Goal: Task Accomplishment & Management: Complete application form

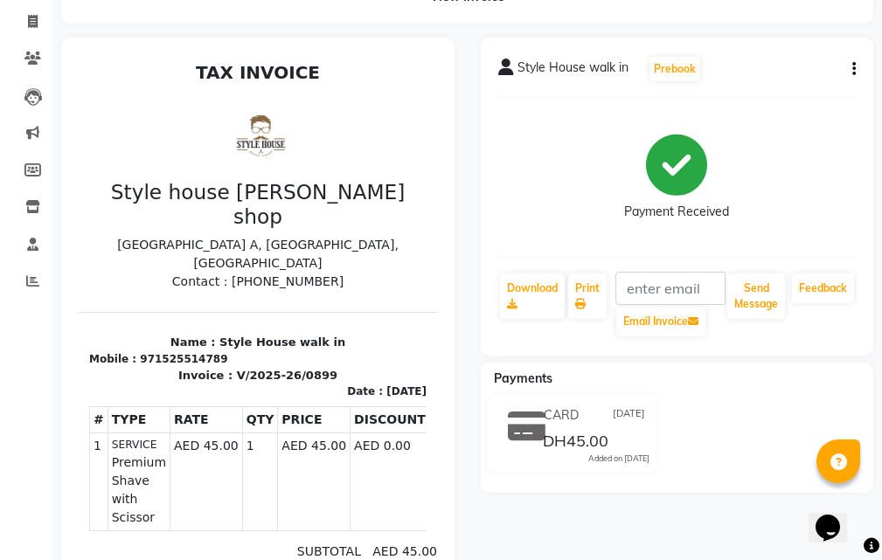
scroll to position [87, 0]
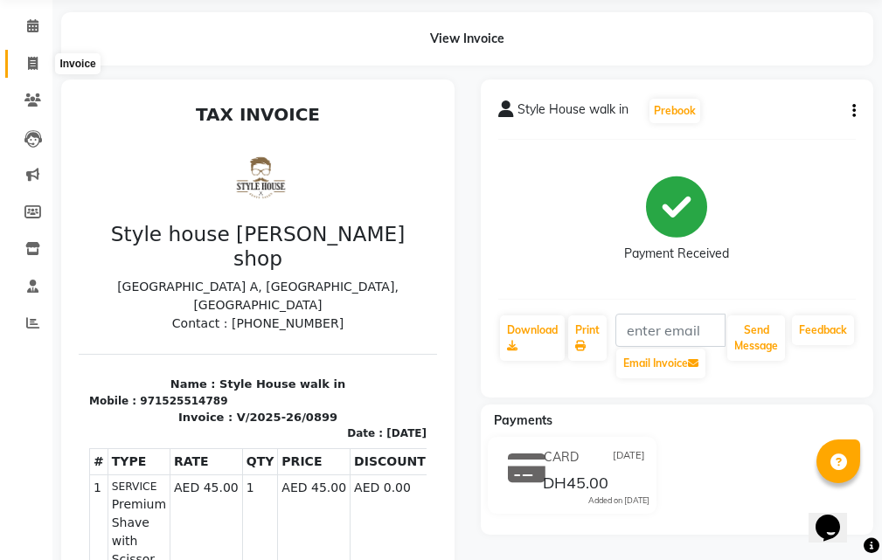
click at [25, 71] on span at bounding box center [32, 64] width 31 height 20
select select "service"
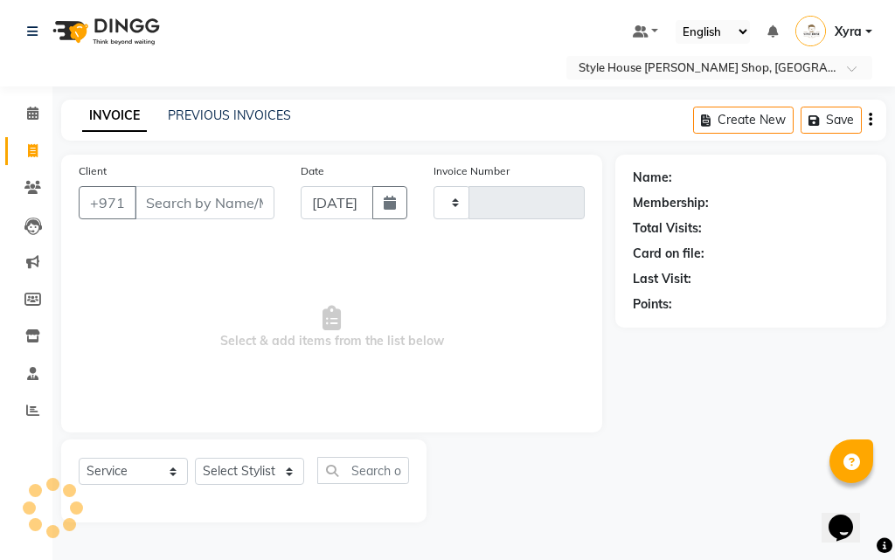
type input "0900"
select select "8421"
click at [217, 209] on input "Client" at bounding box center [205, 202] width 140 height 33
click at [228, 201] on input "Client" at bounding box center [205, 202] width 140 height 33
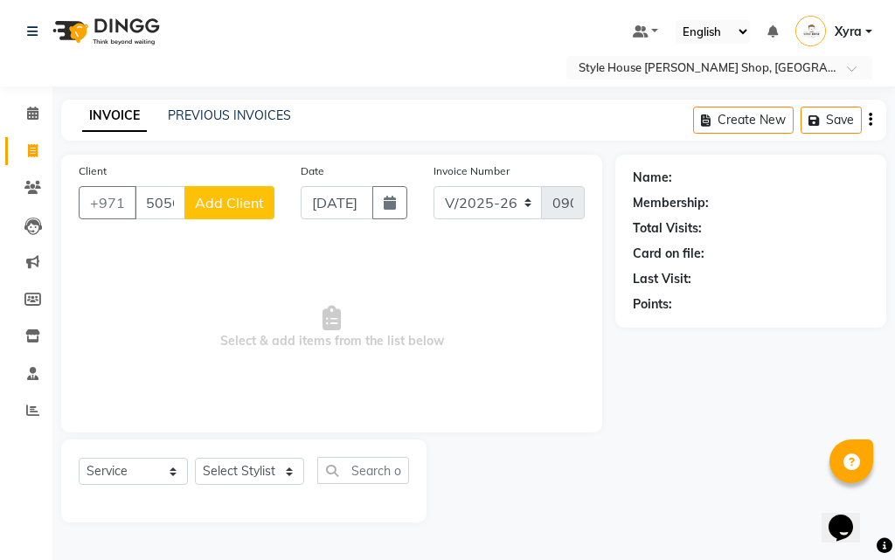
type input "505600027"
click at [258, 215] on button "Add Client" at bounding box center [229, 202] width 90 height 33
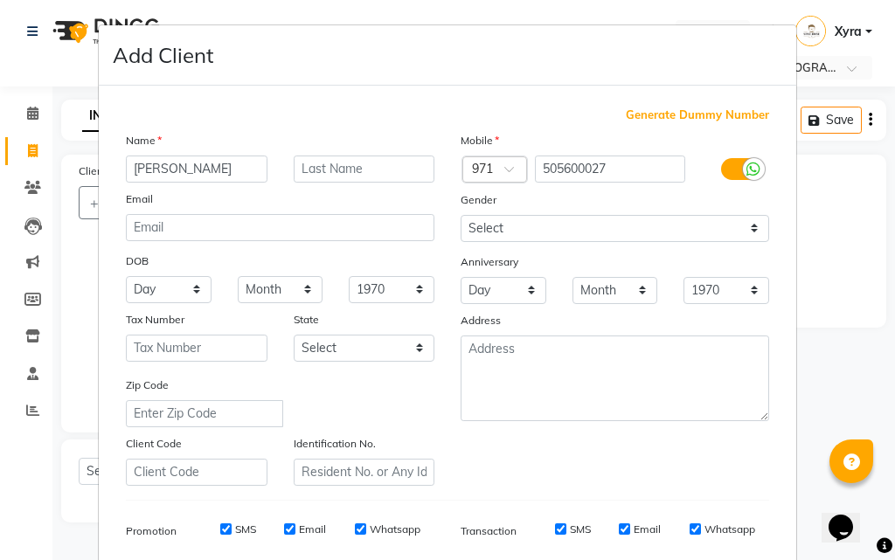
type input "[PERSON_NAME]"
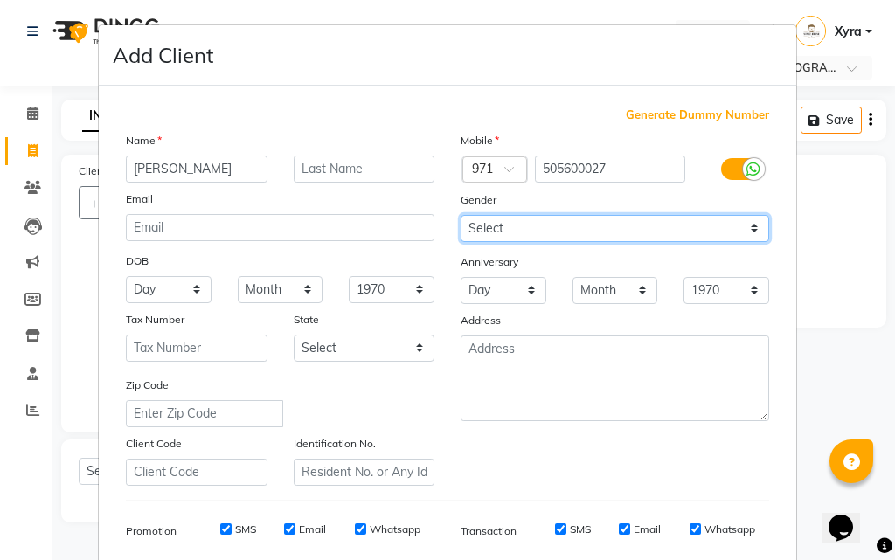
click at [531, 233] on select "Select [DEMOGRAPHIC_DATA] [DEMOGRAPHIC_DATA] Other Prefer Not To Say" at bounding box center [615, 228] width 309 height 27
select select "[DEMOGRAPHIC_DATA]"
click at [461, 215] on select "Select [DEMOGRAPHIC_DATA] [DEMOGRAPHIC_DATA] Other Prefer Not To Say" at bounding box center [615, 228] width 309 height 27
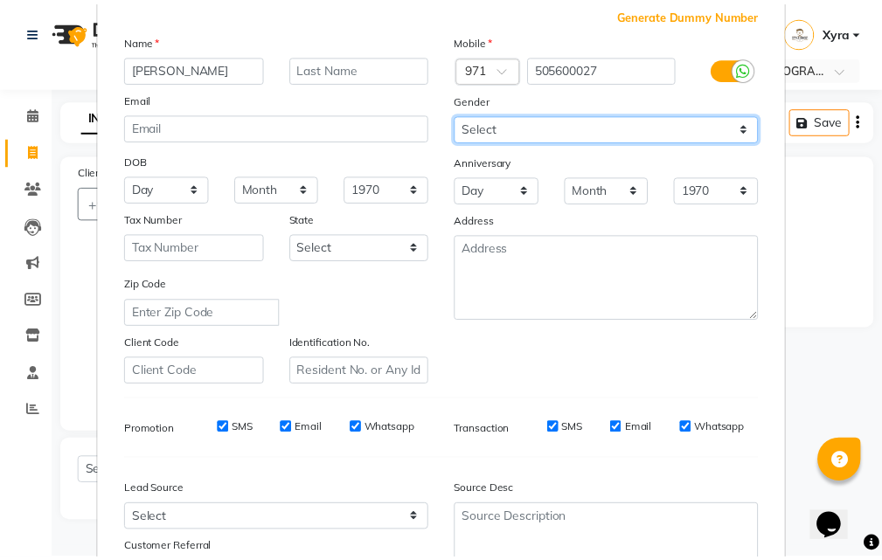
scroll to position [247, 0]
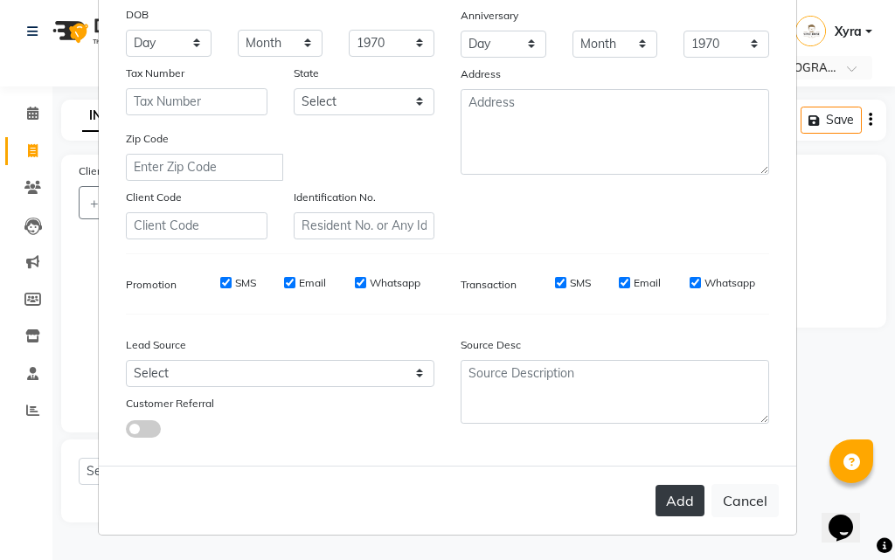
click at [669, 507] on button "Add" at bounding box center [680, 500] width 49 height 31
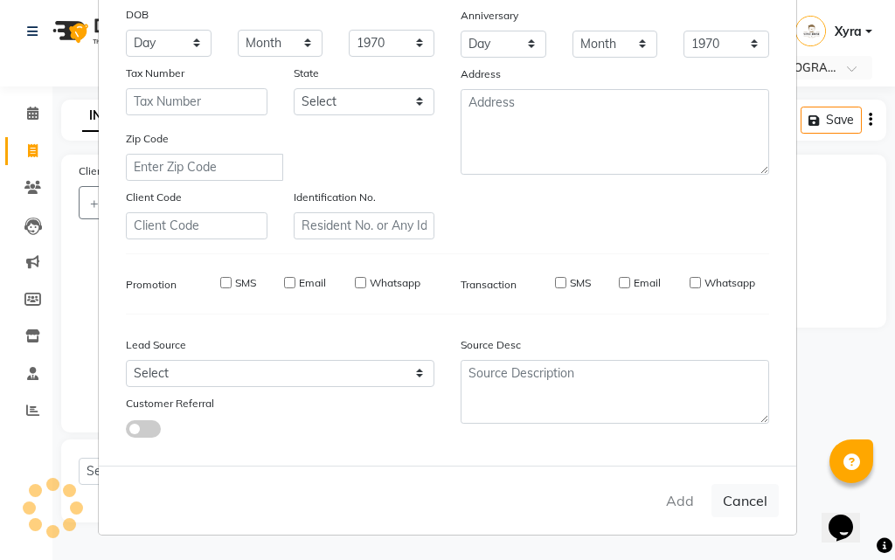
select select
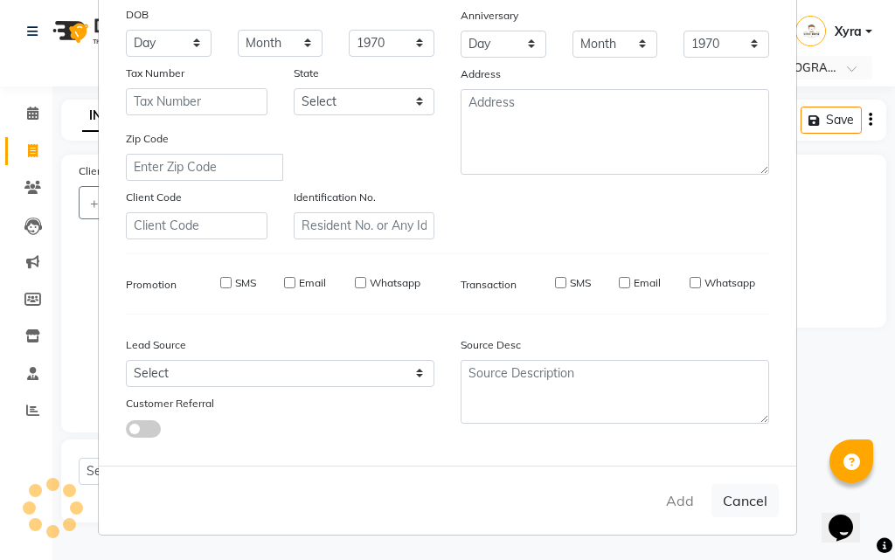
select select
checkbox input "false"
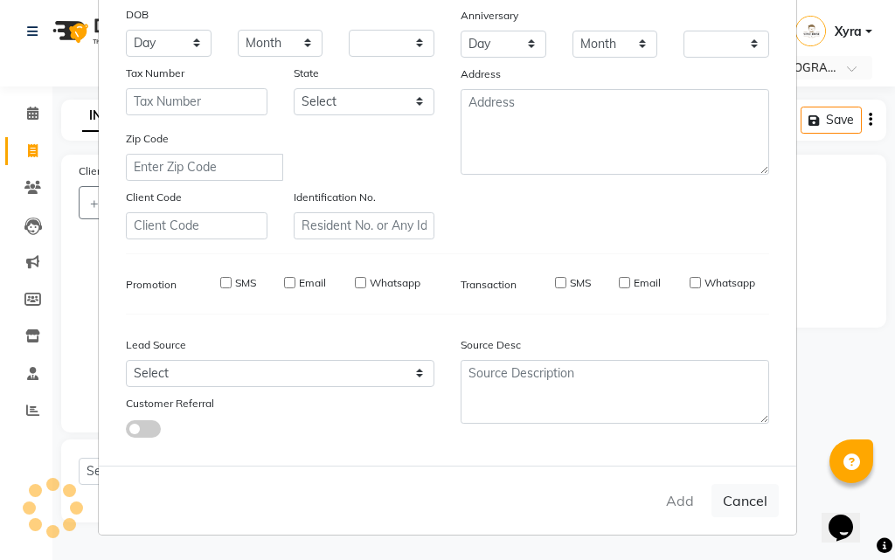
checkbox input "false"
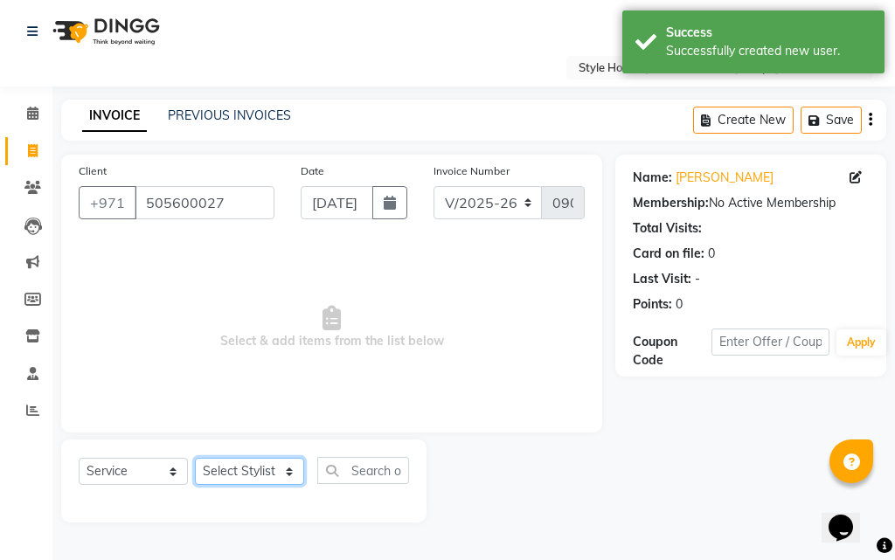
click at [270, 467] on select "Select Stylist [PERSON_NAME] ABDELHANIN [PERSON_NAME] [PERSON_NAME] [PERSON_NAM…" at bounding box center [249, 471] width 109 height 27
select select "83271"
click at [195, 458] on select "Select Stylist [PERSON_NAME] ABDELHANIN [PERSON_NAME] [PERSON_NAME] [PERSON_NAM…" at bounding box center [249, 471] width 109 height 27
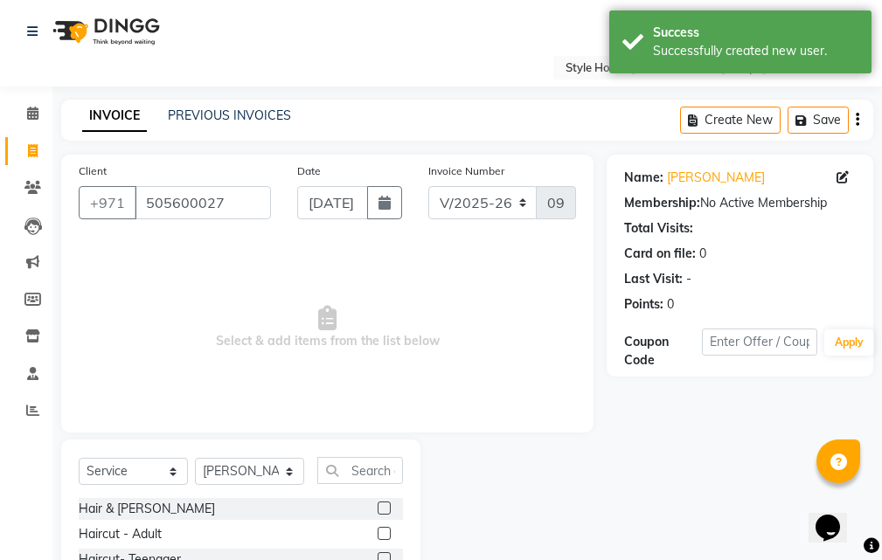
click at [379, 507] on div at bounding box center [390, 509] width 25 height 22
click at [378, 508] on label at bounding box center [384, 508] width 13 height 13
click at [378, 508] on input "checkbox" at bounding box center [383, 509] width 11 height 11
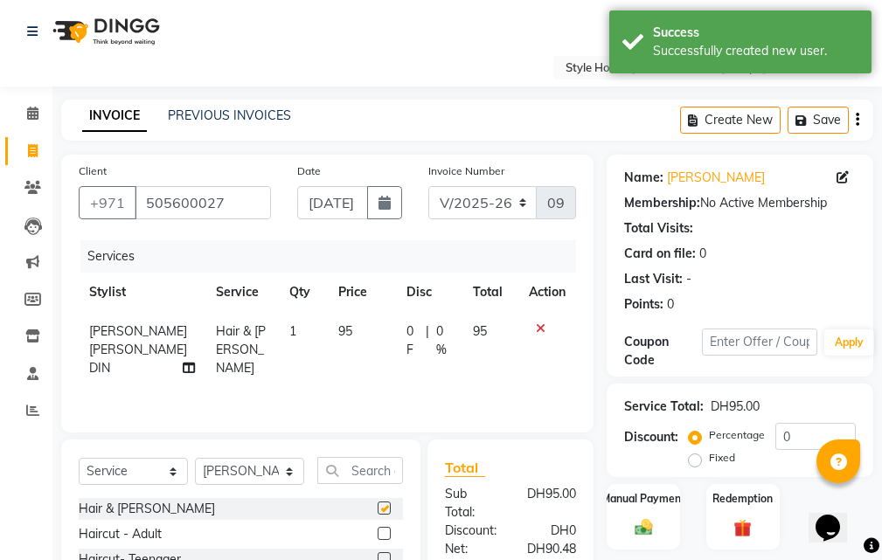
checkbox input "false"
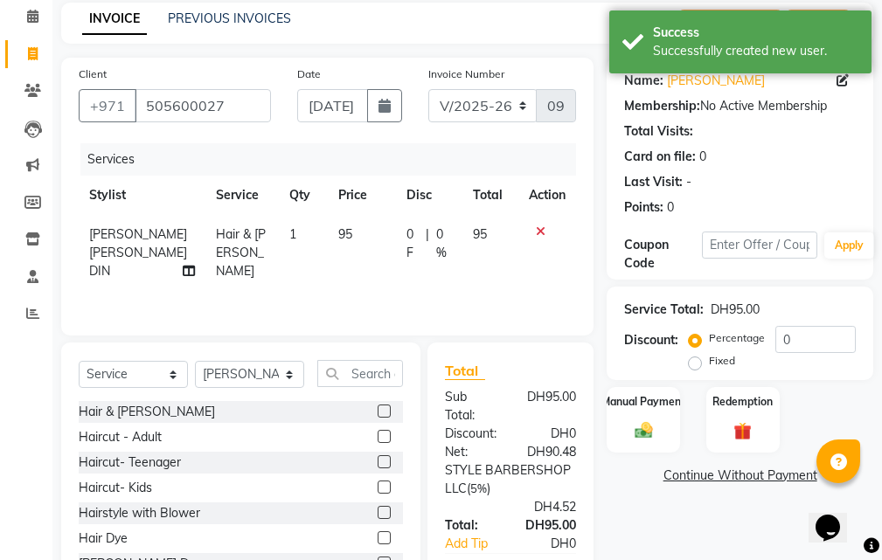
scroll to position [175, 0]
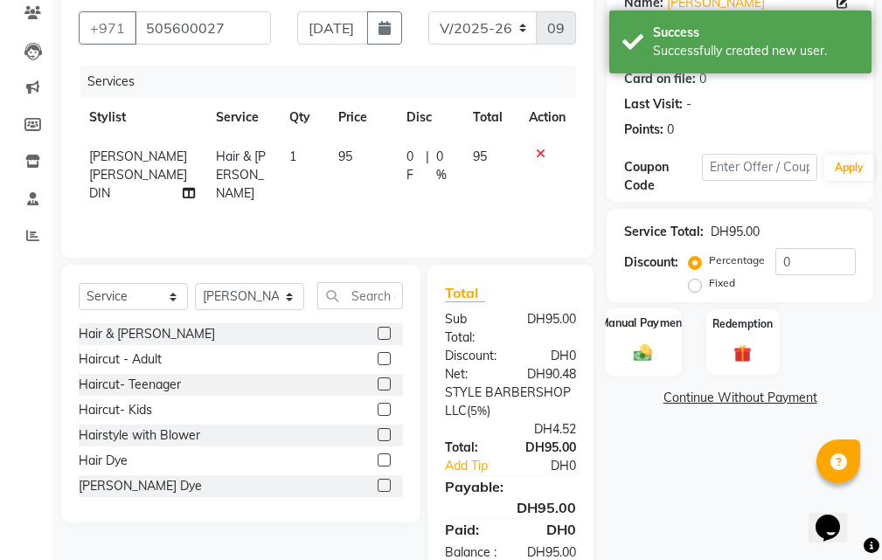
click at [632, 356] on img at bounding box center [644, 353] width 30 height 21
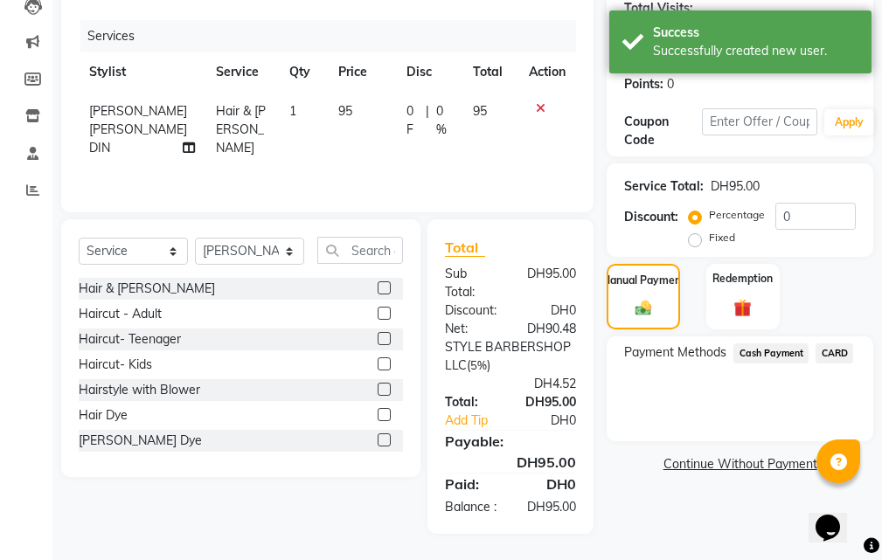
scroll to position [257, 0]
click at [837, 344] on span "CARD" at bounding box center [835, 354] width 38 height 20
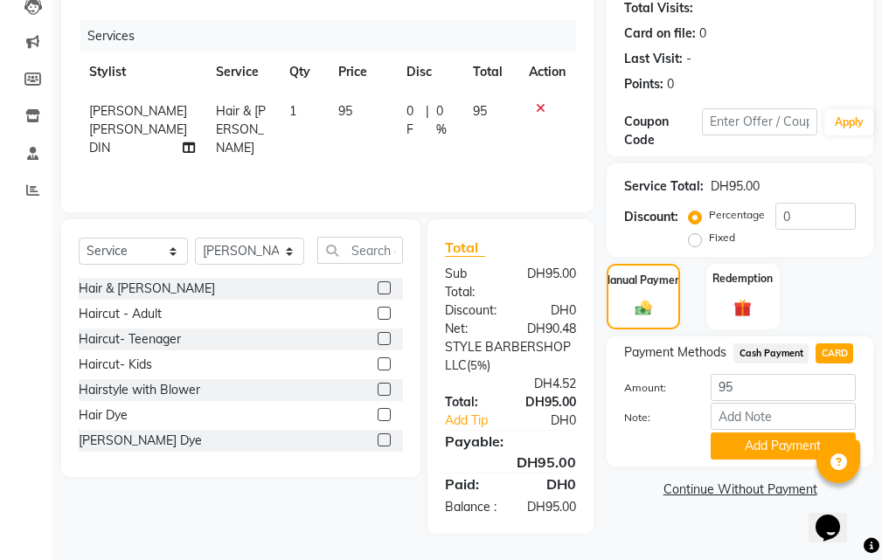
click at [803, 430] on div "Name: [PERSON_NAME] Membership: No Active Membership Total Visits: Card on file…" at bounding box center [747, 234] width 280 height 600
click at [803, 433] on button "Add Payment" at bounding box center [783, 446] width 145 height 27
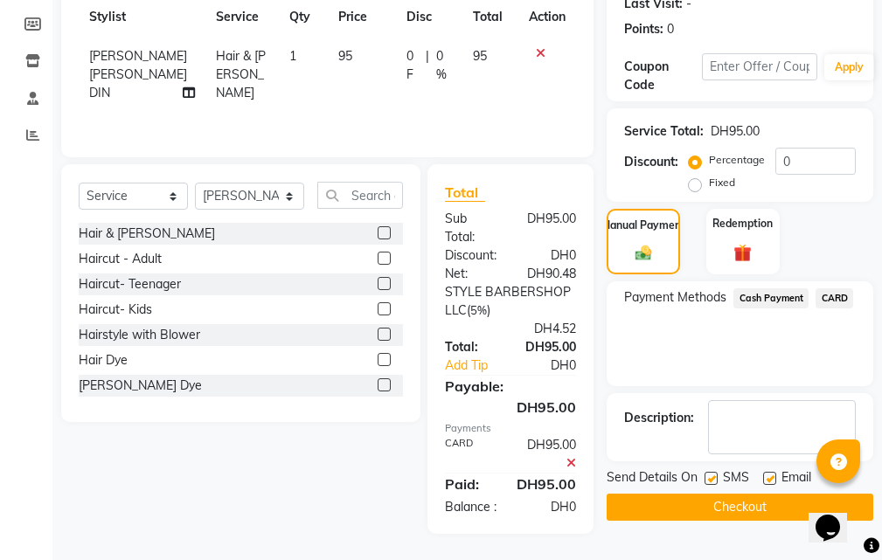
scroll to position [312, 0]
click at [783, 494] on button "Checkout" at bounding box center [740, 507] width 267 height 27
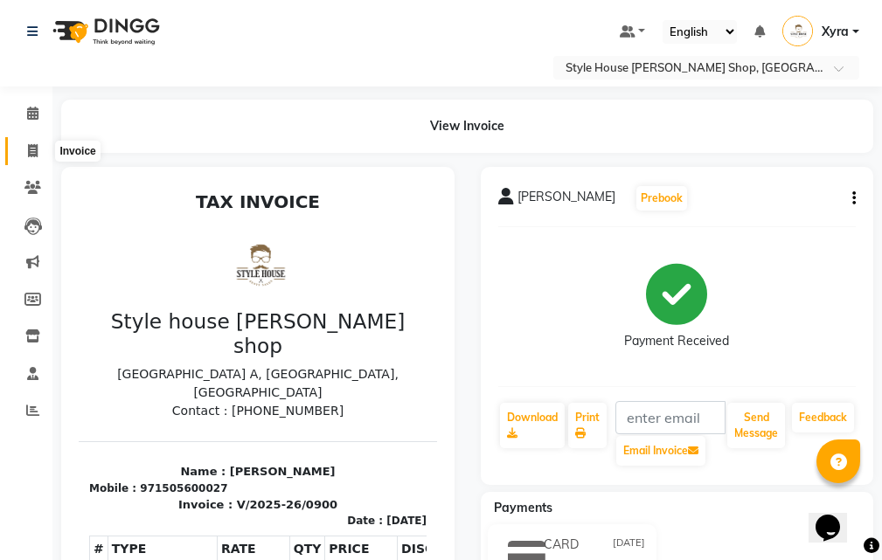
click at [30, 147] on icon at bounding box center [33, 150] width 10 height 13
select select "service"
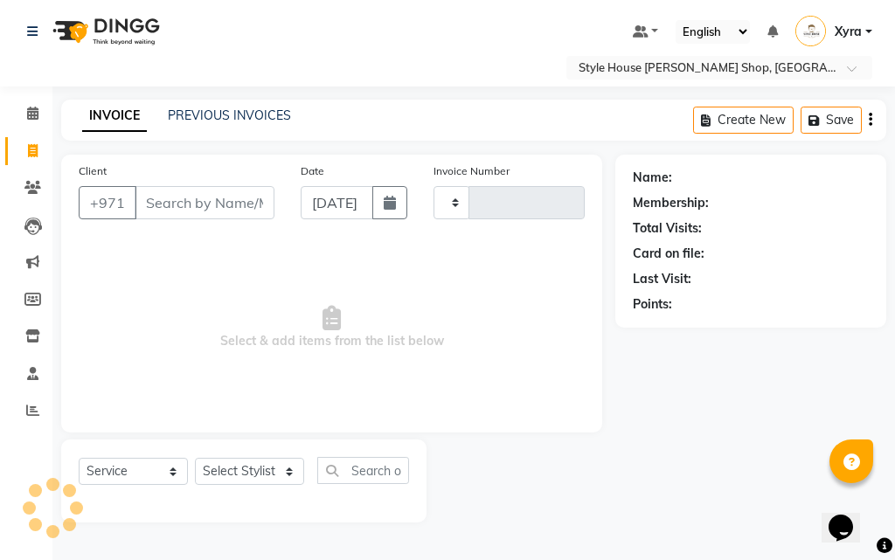
type input "0901"
select select "8421"
click at [218, 209] on input "Client" at bounding box center [205, 202] width 140 height 33
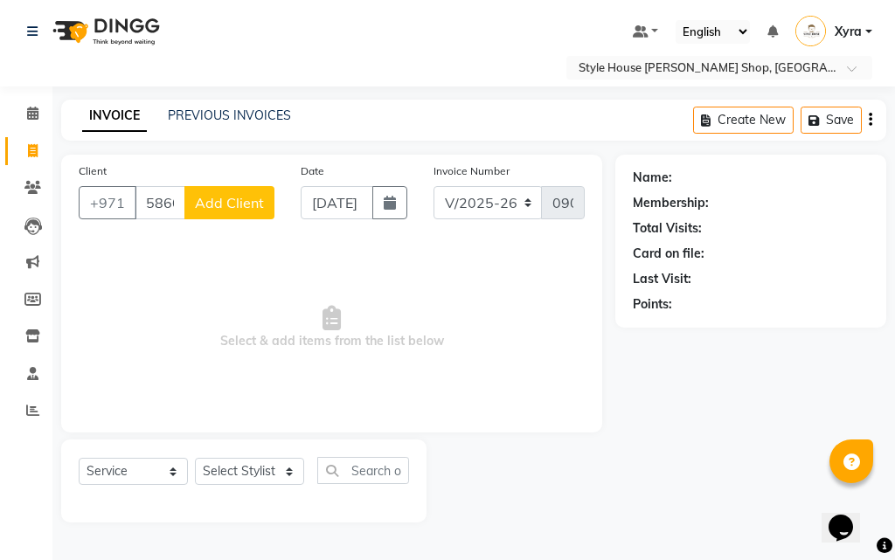
type input "586000035"
click at [252, 206] on span "Add Client" at bounding box center [229, 202] width 69 height 17
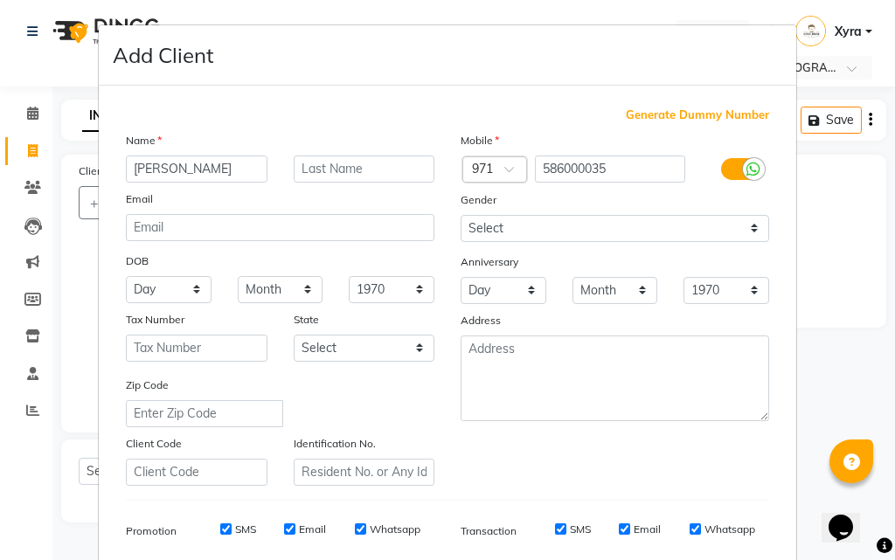
type input "[PERSON_NAME]"
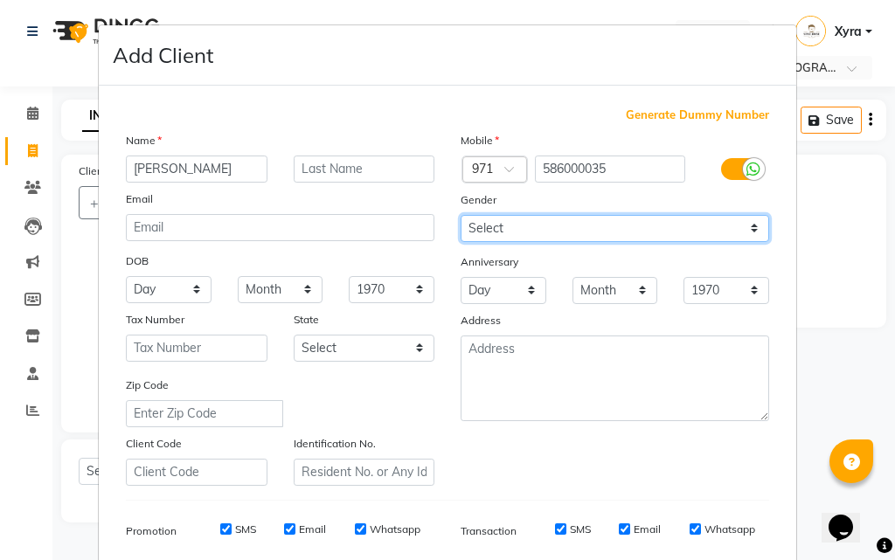
click at [548, 224] on select "Select [DEMOGRAPHIC_DATA] [DEMOGRAPHIC_DATA] Other Prefer Not To Say" at bounding box center [615, 228] width 309 height 27
select select "[DEMOGRAPHIC_DATA]"
click at [461, 215] on select "Select [DEMOGRAPHIC_DATA] [DEMOGRAPHIC_DATA] Other Prefer Not To Say" at bounding box center [615, 228] width 309 height 27
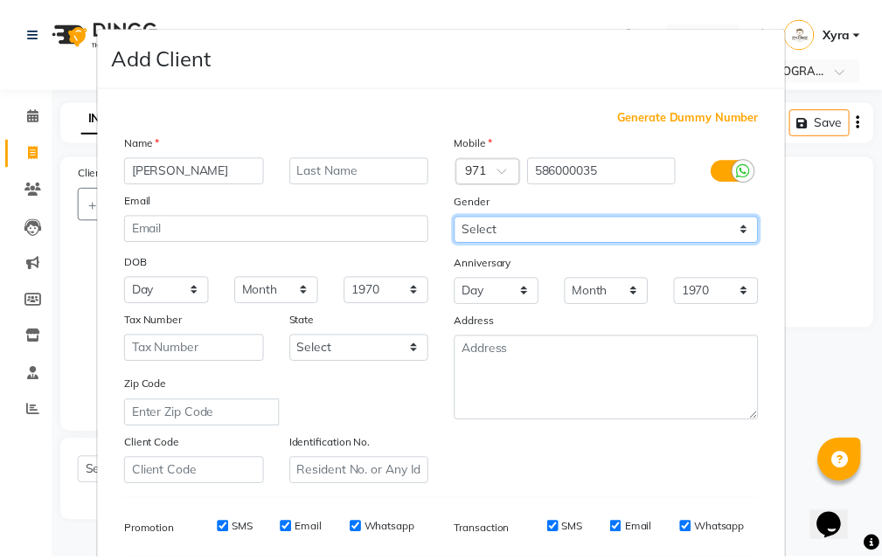
scroll to position [247, 0]
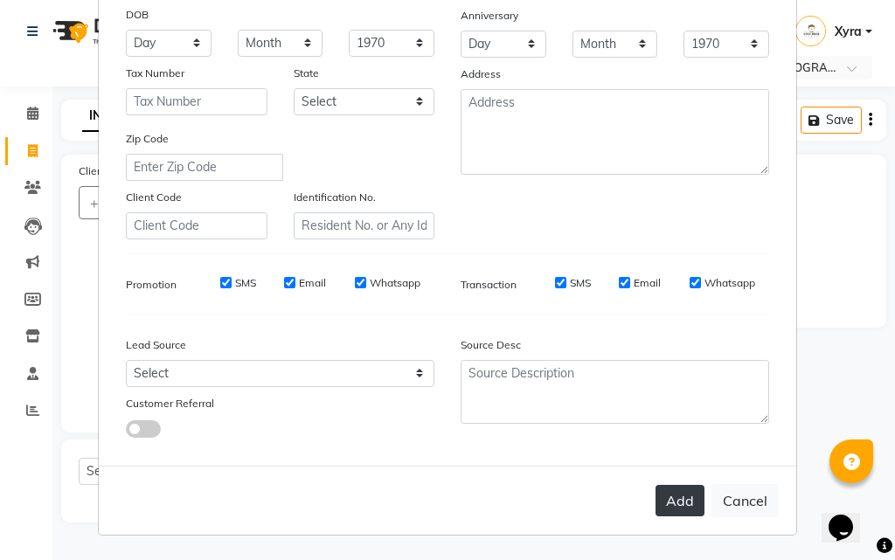
click at [670, 491] on button "Add" at bounding box center [680, 500] width 49 height 31
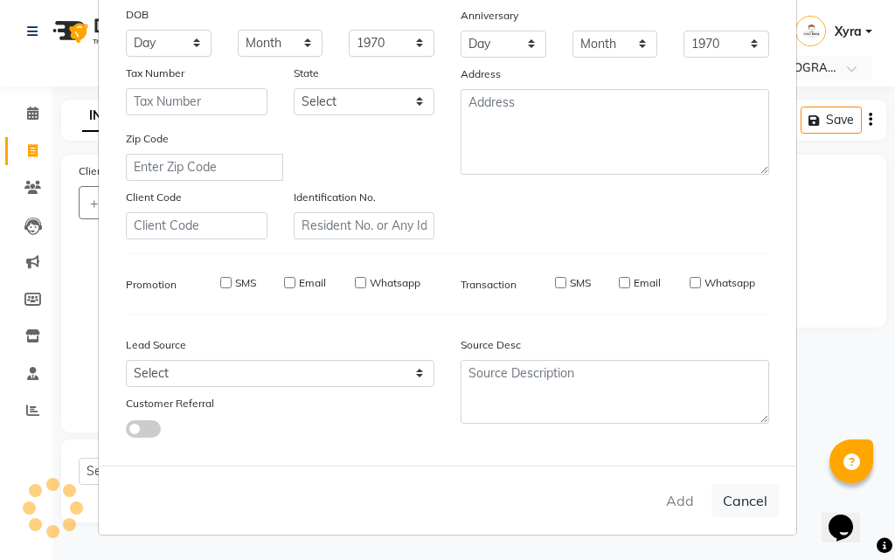
select select
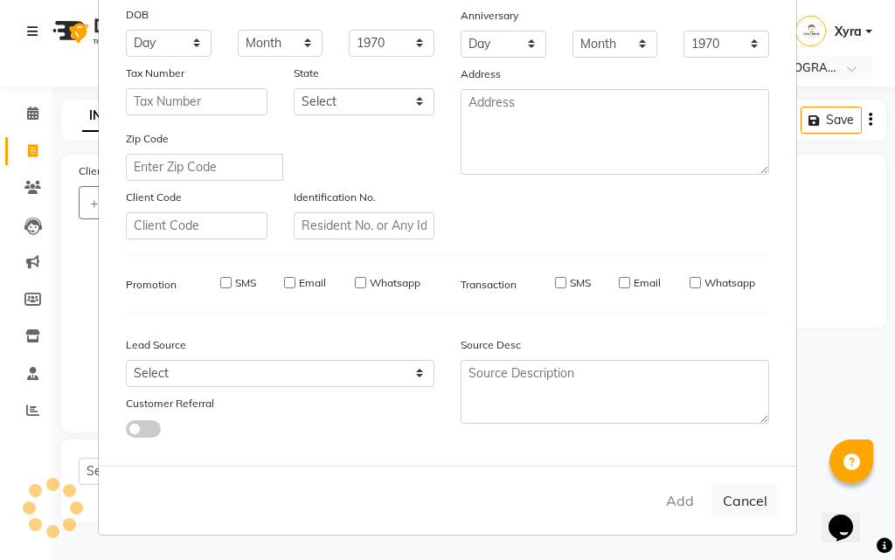
select select
checkbox input "false"
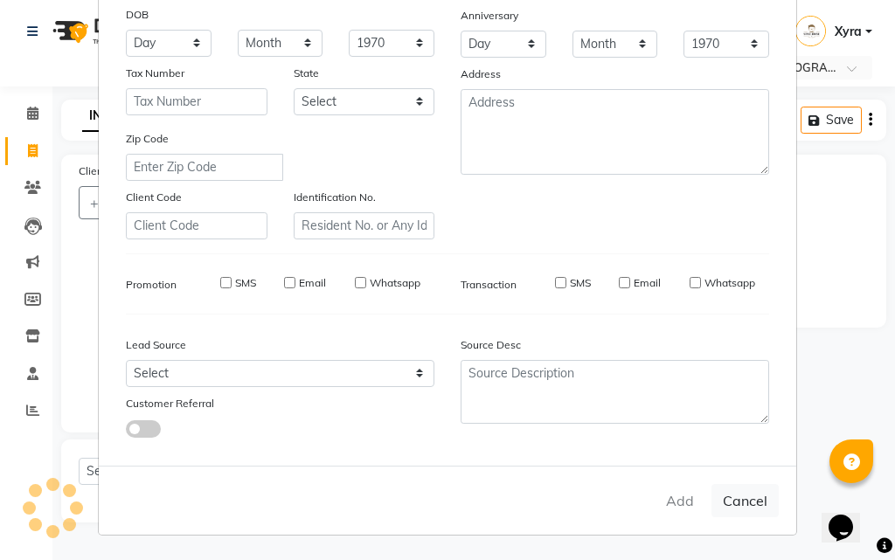
checkbox input "false"
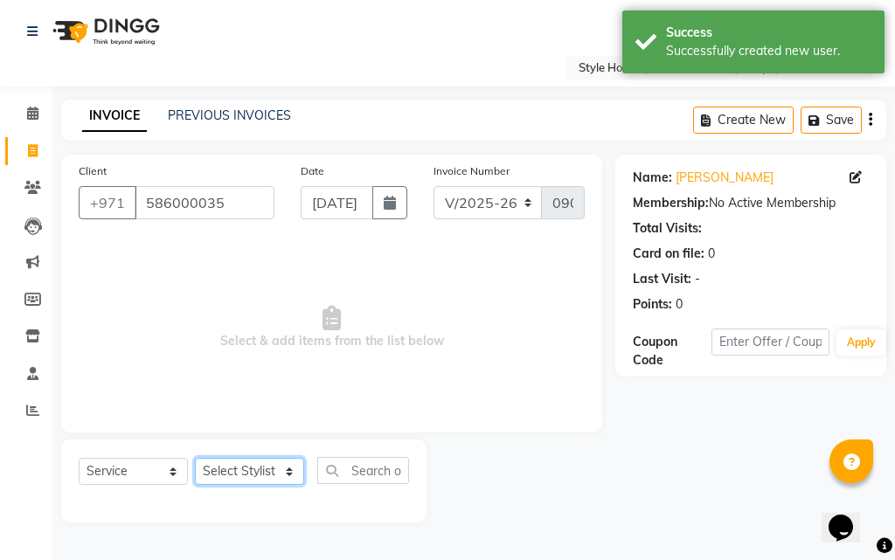
click at [275, 467] on select "Select Stylist [PERSON_NAME] ABDELHANIN [PERSON_NAME] [PERSON_NAME] [PERSON_NAM…" at bounding box center [249, 471] width 109 height 27
select select "83268"
click at [195, 458] on select "Select Stylist [PERSON_NAME] ABDELHANIN [PERSON_NAME] [PERSON_NAME] [PERSON_NAM…" at bounding box center [249, 471] width 109 height 27
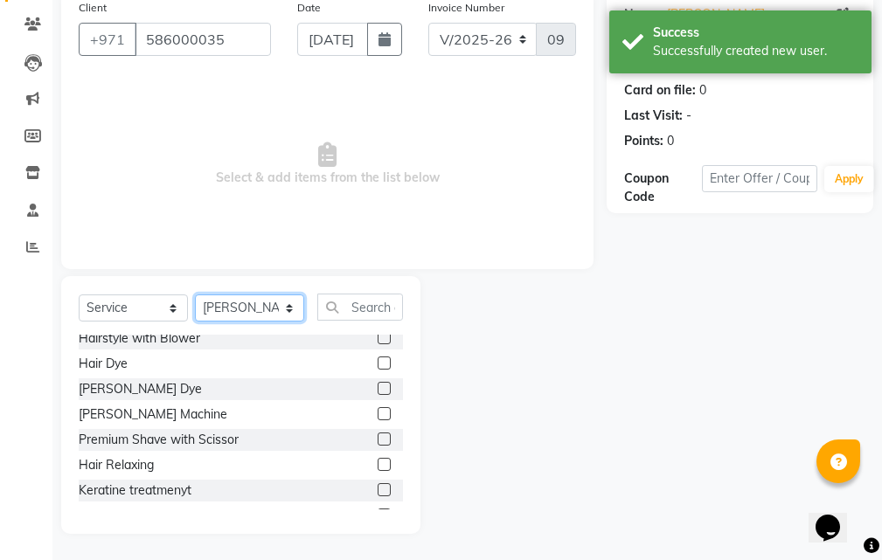
scroll to position [138, 0]
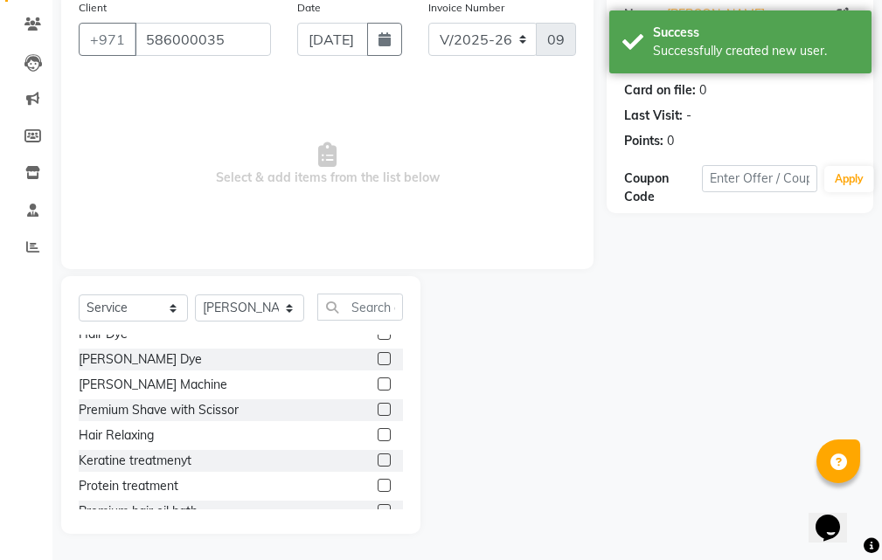
click at [378, 457] on label at bounding box center [384, 460] width 13 height 13
click at [378, 457] on input "checkbox" at bounding box center [383, 461] width 11 height 11
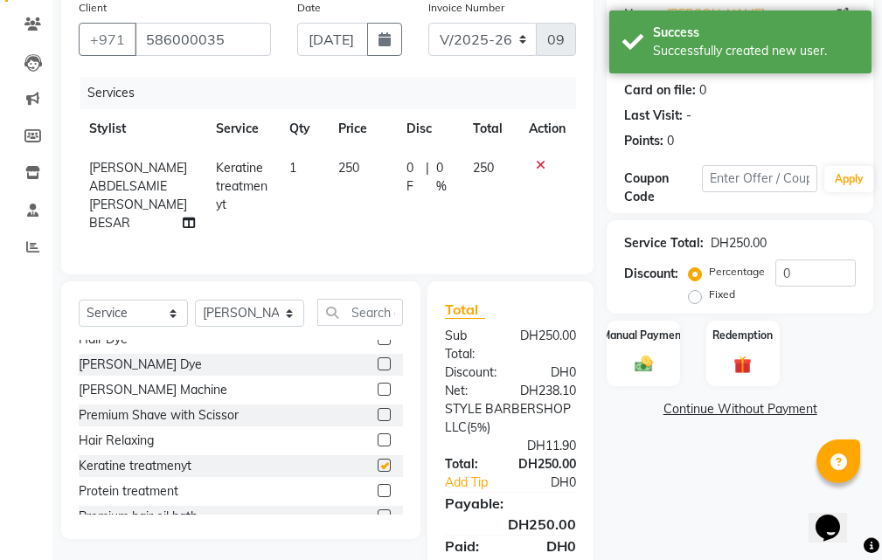
checkbox input "false"
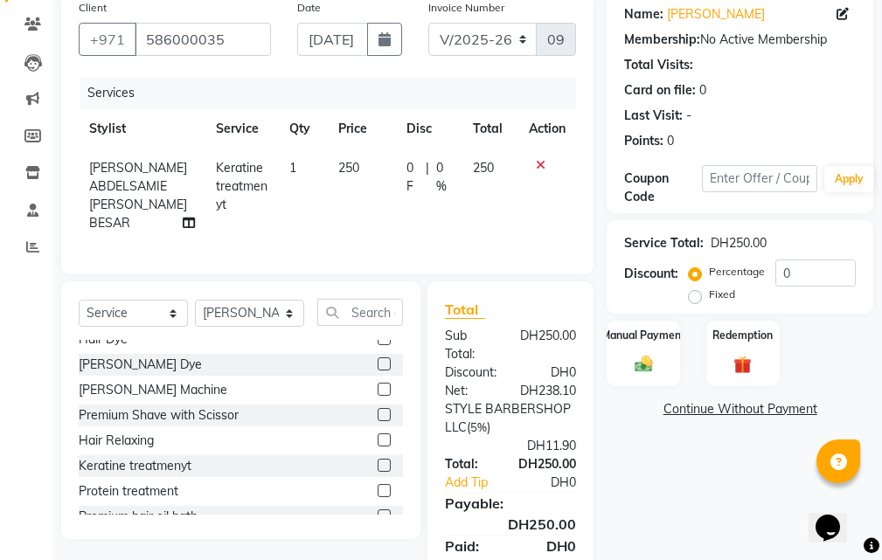
click at [539, 168] on icon at bounding box center [541, 165] width 10 height 12
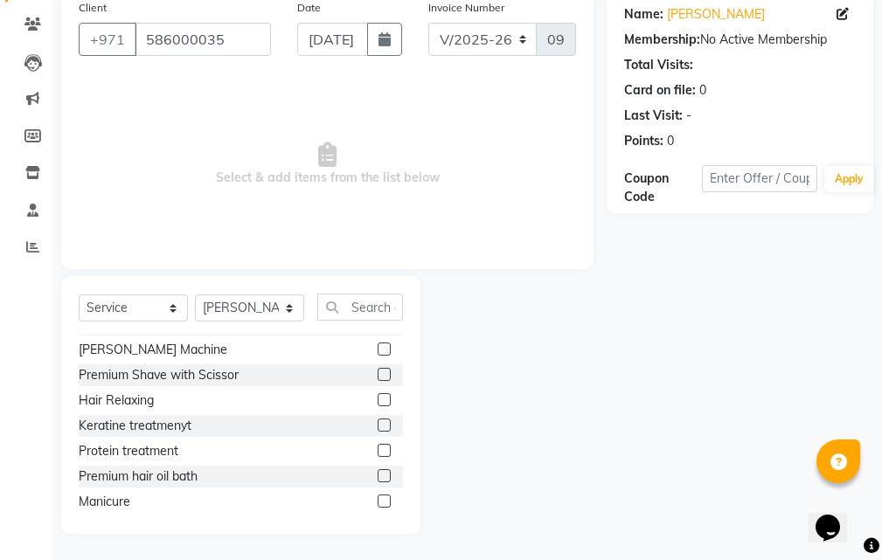
scroll to position [177, 0]
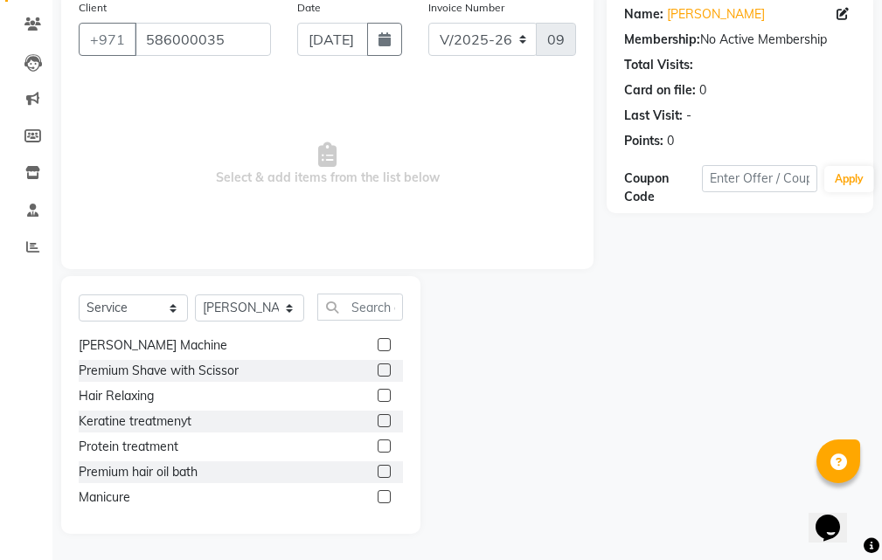
click at [378, 449] on label at bounding box center [384, 446] width 13 height 13
click at [378, 449] on input "checkbox" at bounding box center [383, 447] width 11 height 11
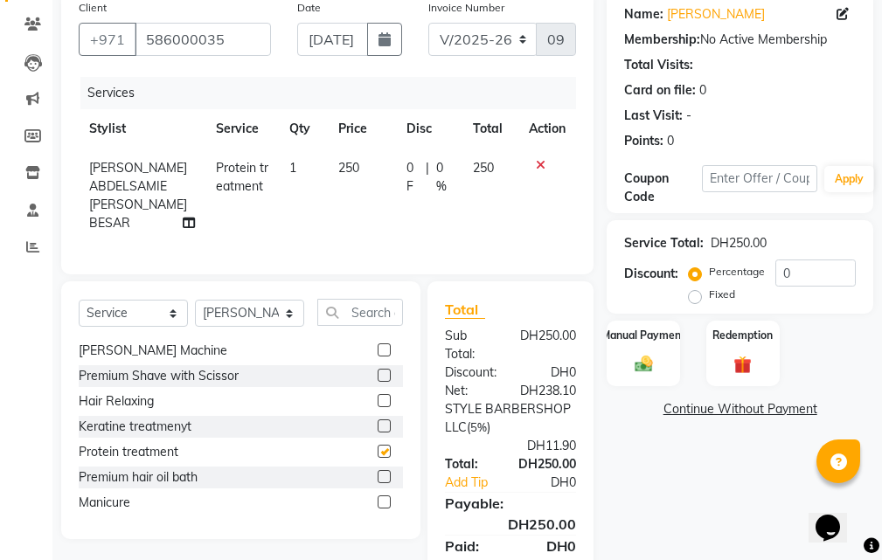
checkbox input "false"
click at [540, 165] on icon at bounding box center [541, 165] width 10 height 12
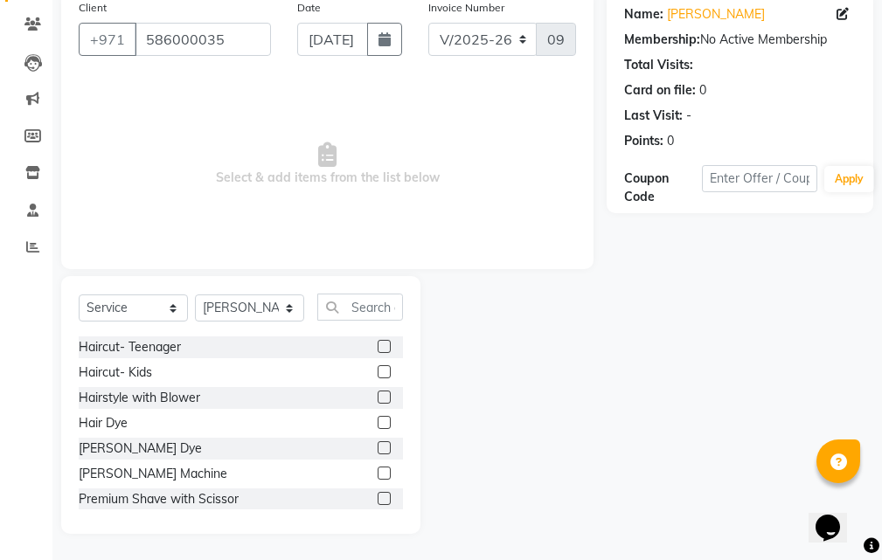
scroll to position [24, 0]
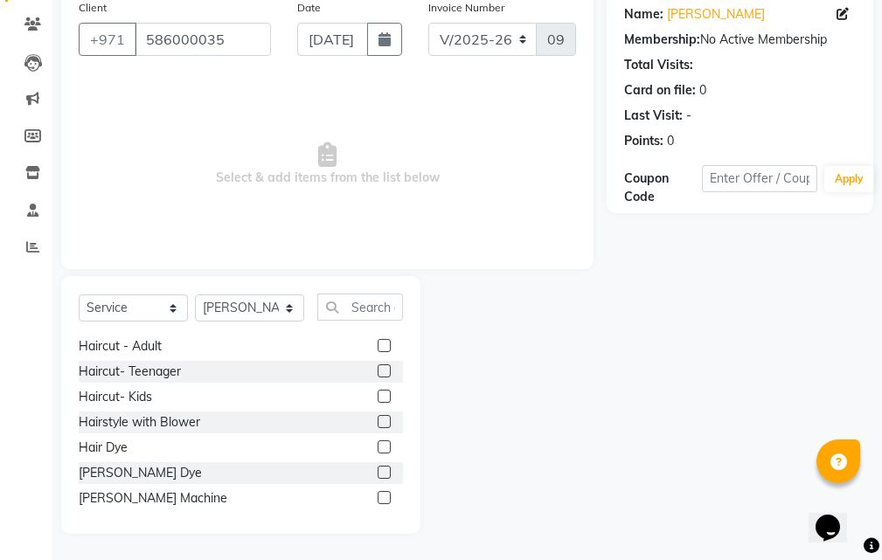
click at [378, 340] on label at bounding box center [384, 345] width 13 height 13
click at [378, 341] on input "checkbox" at bounding box center [383, 346] width 11 height 11
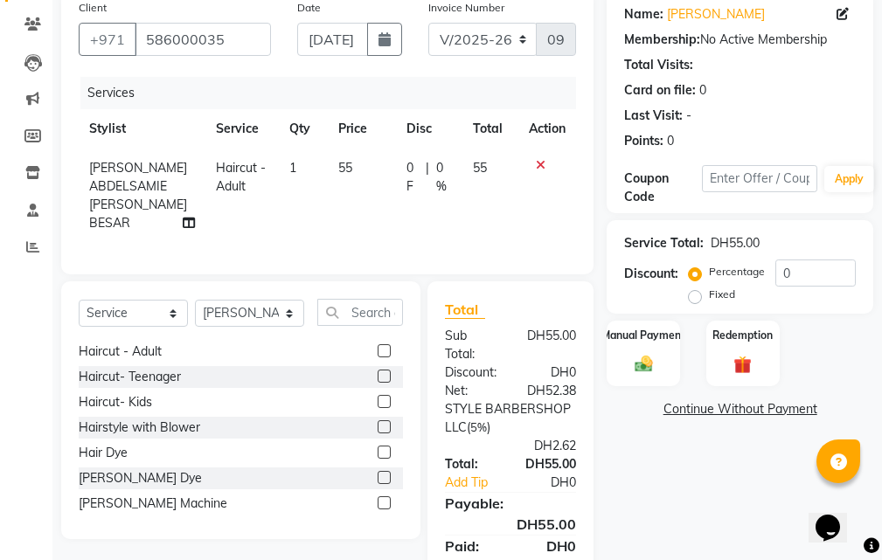
click at [378, 358] on label at bounding box center [384, 350] width 13 height 13
click at [378, 358] on input "checkbox" at bounding box center [383, 351] width 11 height 11
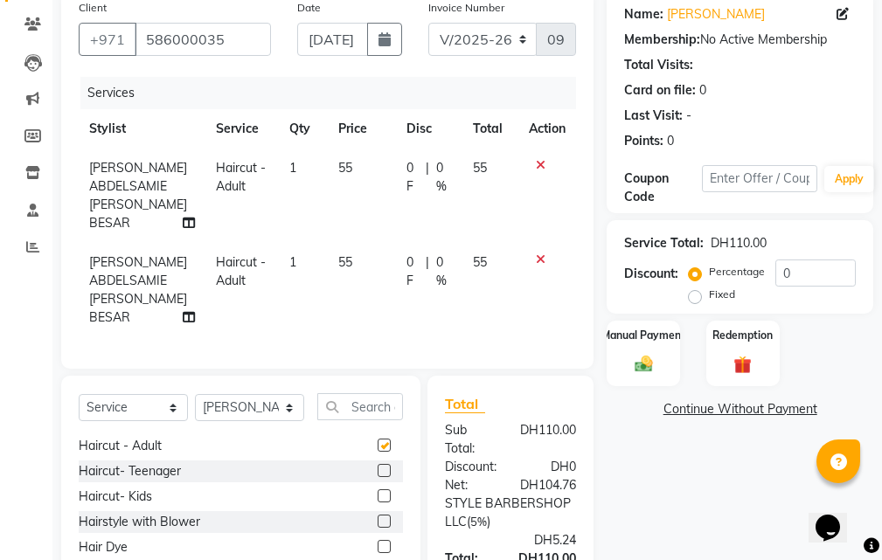
checkbox input "false"
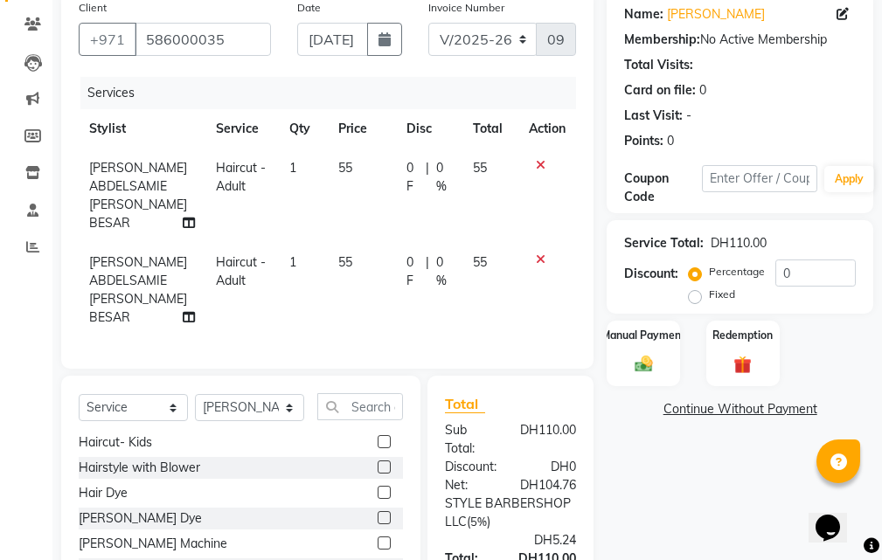
scroll to position [251, 0]
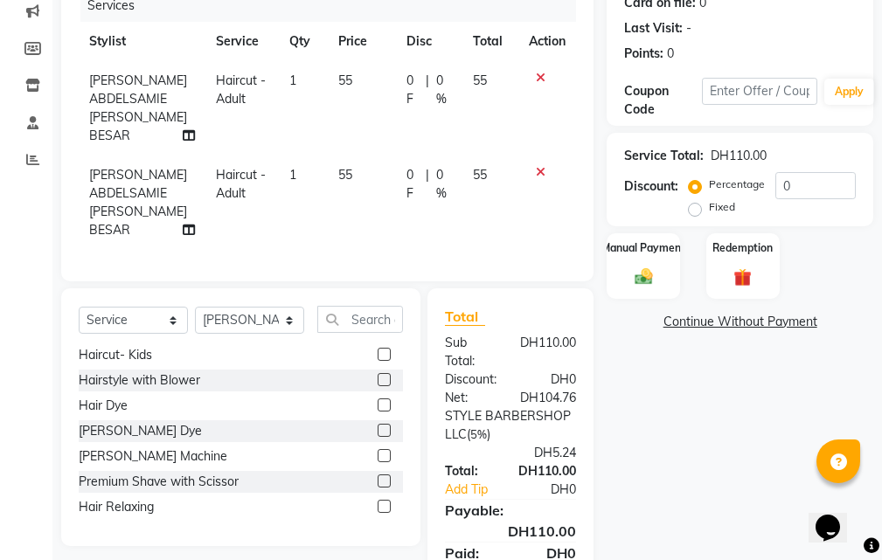
click at [542, 171] on icon at bounding box center [541, 172] width 10 height 12
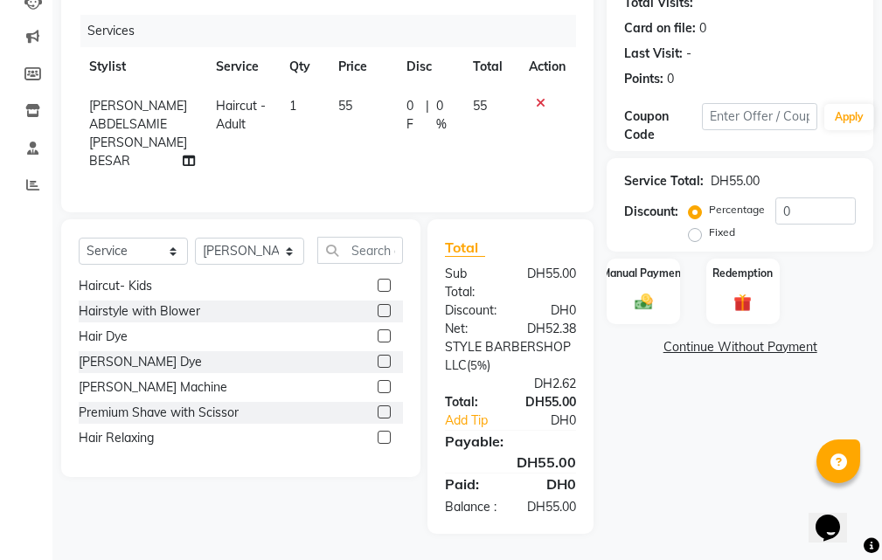
click at [538, 97] on icon at bounding box center [541, 103] width 10 height 12
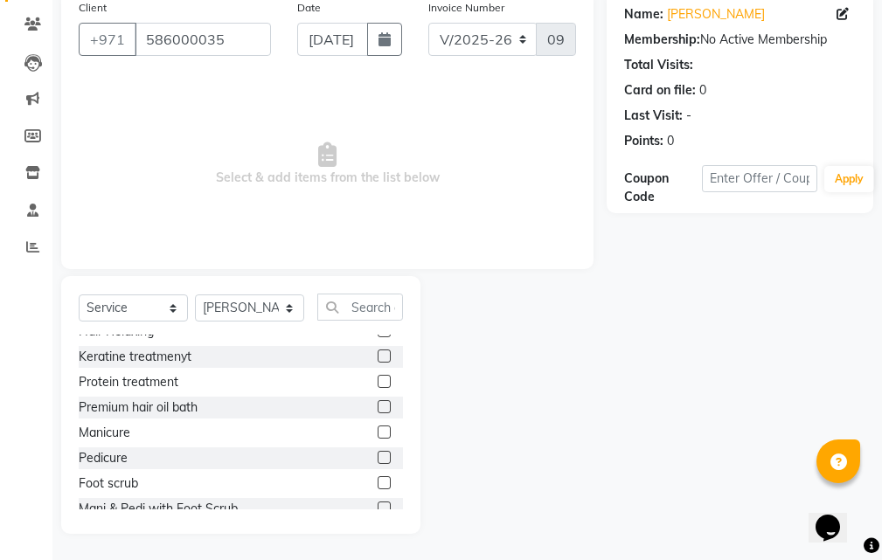
scroll to position [271, 0]
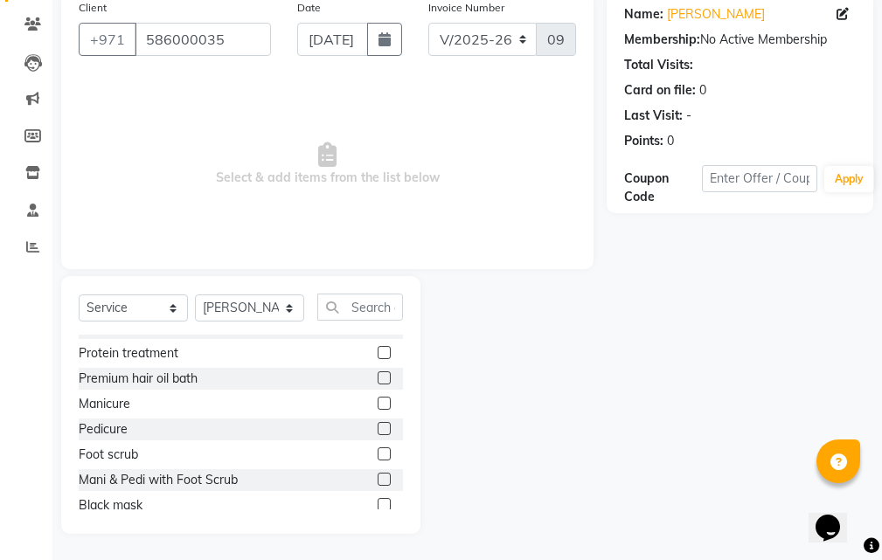
click at [378, 377] on label at bounding box center [384, 378] width 13 height 13
click at [378, 377] on input "checkbox" at bounding box center [383, 378] width 11 height 11
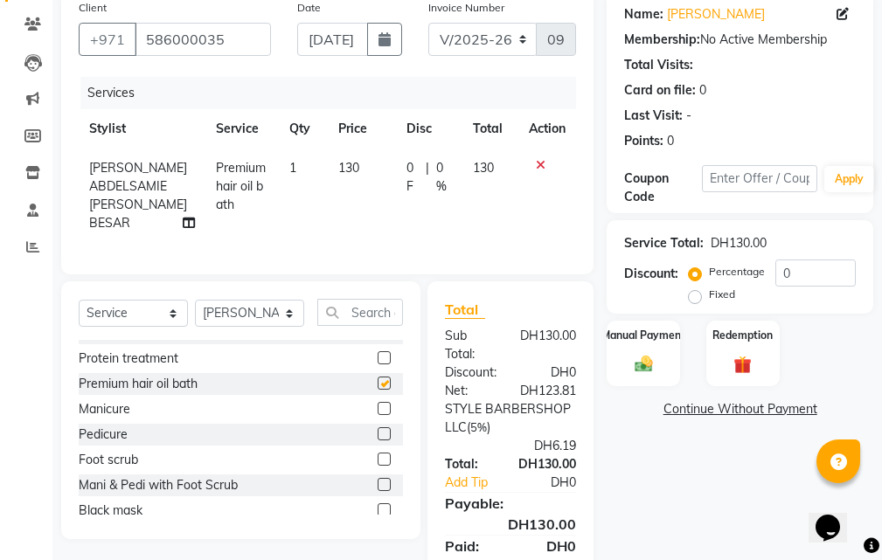
checkbox input "false"
click at [534, 163] on div at bounding box center [547, 165] width 37 height 12
click at [537, 166] on icon at bounding box center [541, 165] width 10 height 12
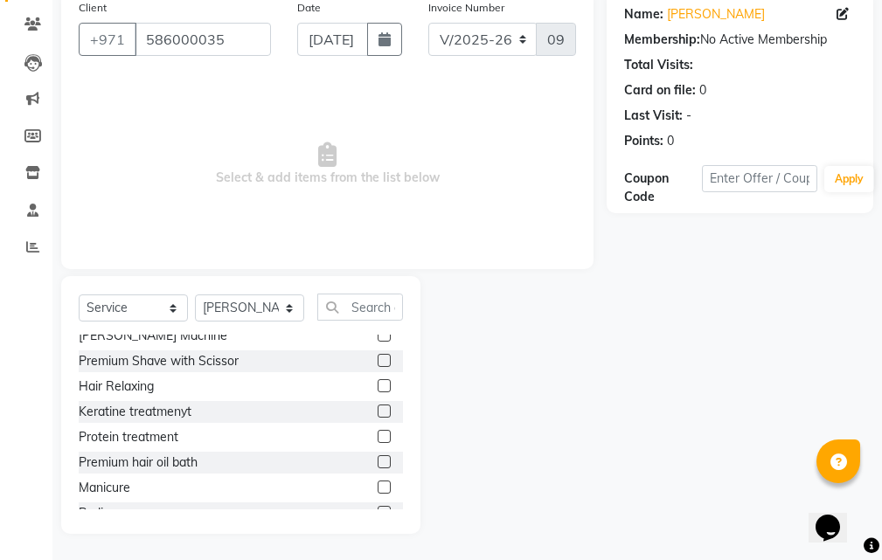
scroll to position [168, 0]
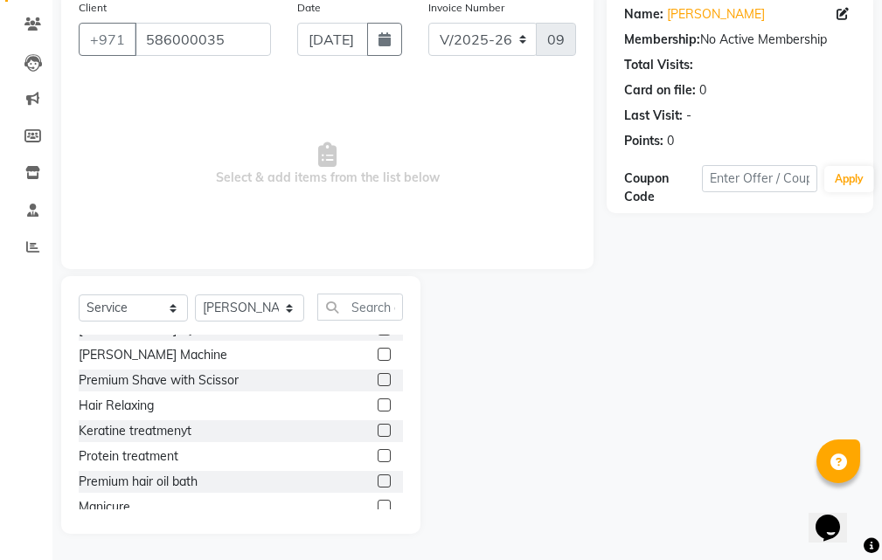
click at [378, 381] on label at bounding box center [384, 379] width 13 height 13
click at [378, 381] on input "checkbox" at bounding box center [383, 380] width 11 height 11
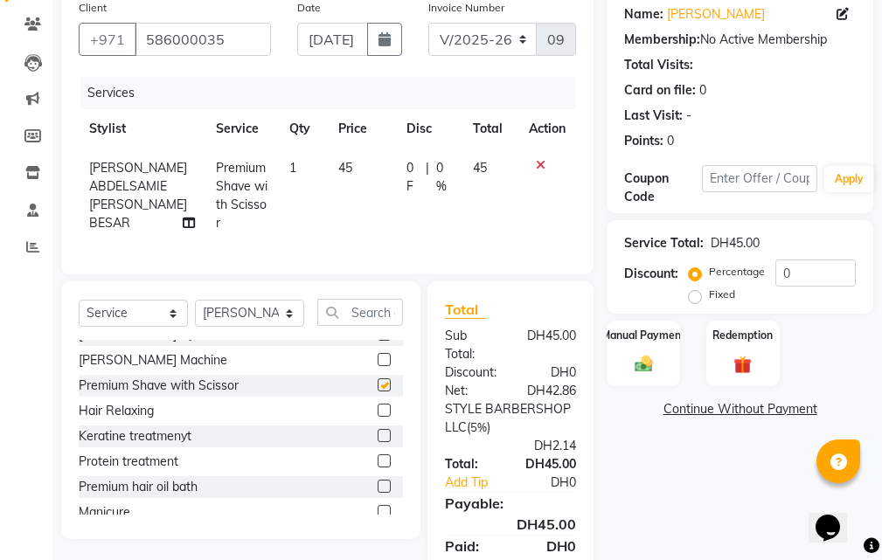
checkbox input "false"
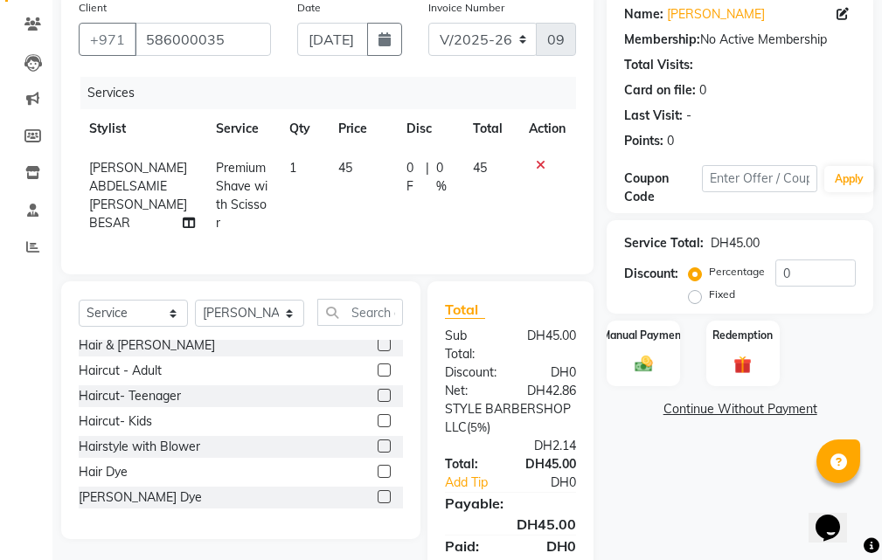
scroll to position [0, 0]
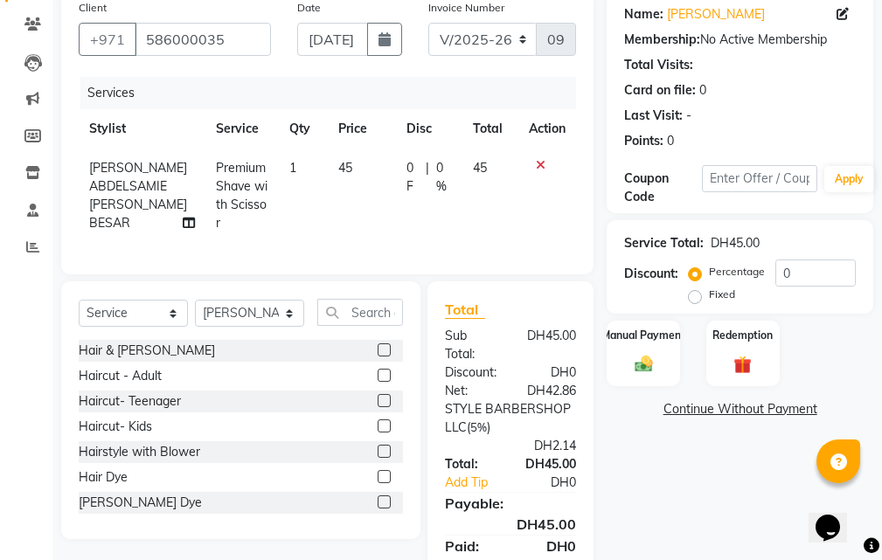
click at [378, 382] on label at bounding box center [384, 375] width 13 height 13
click at [378, 382] on input "checkbox" at bounding box center [383, 376] width 11 height 11
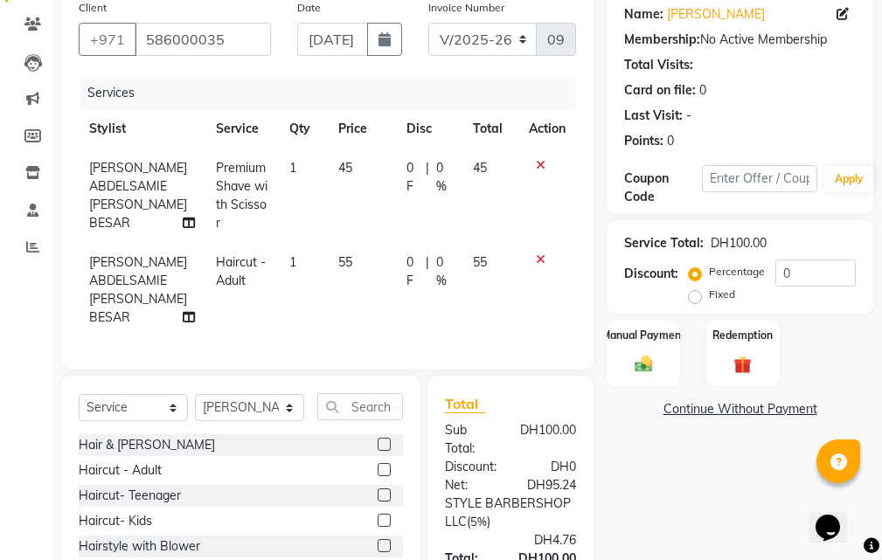
click at [378, 477] on label at bounding box center [384, 469] width 13 height 13
click at [378, 477] on input "checkbox" at bounding box center [383, 470] width 11 height 11
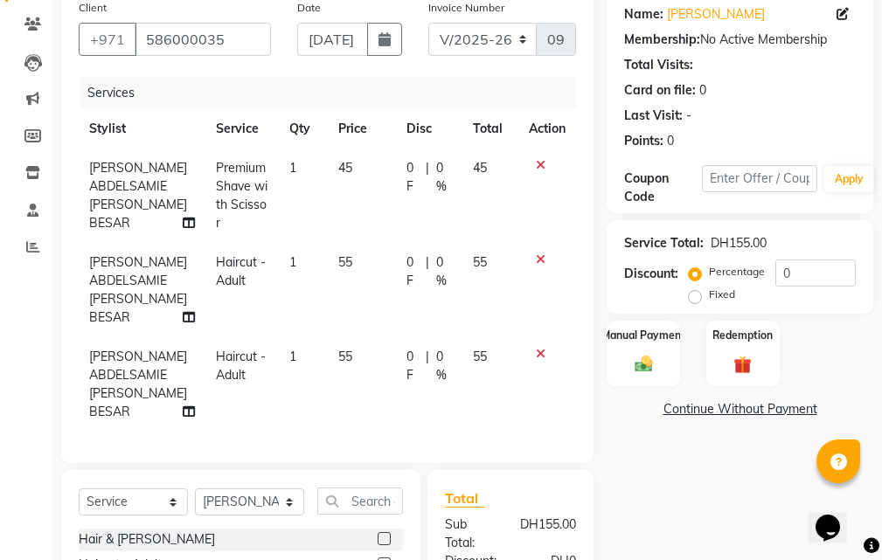
checkbox input "false"
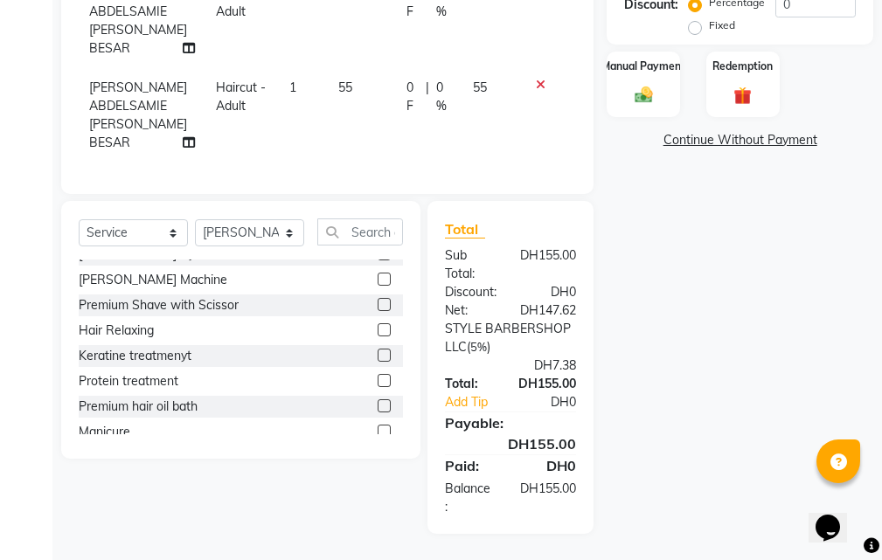
scroll to position [173, 0]
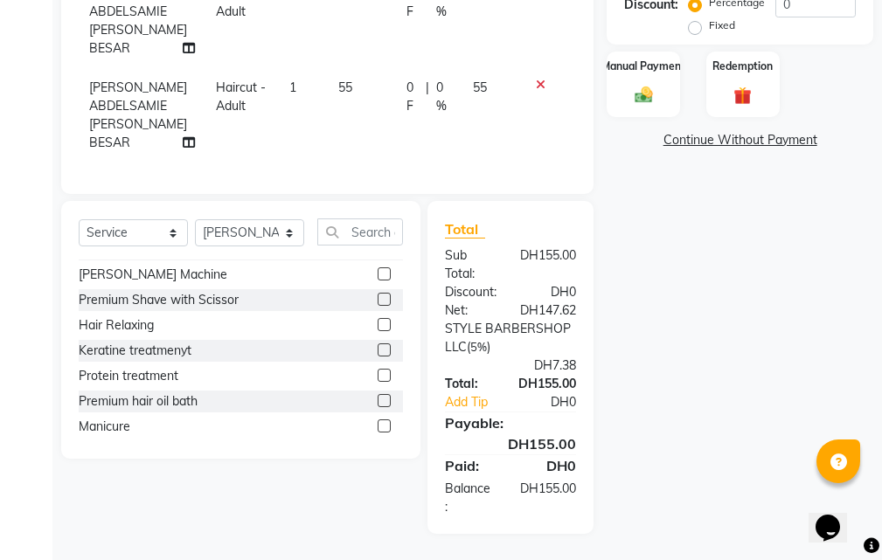
click at [378, 300] on label at bounding box center [384, 299] width 13 height 13
click at [378, 300] on input "checkbox" at bounding box center [383, 300] width 11 height 11
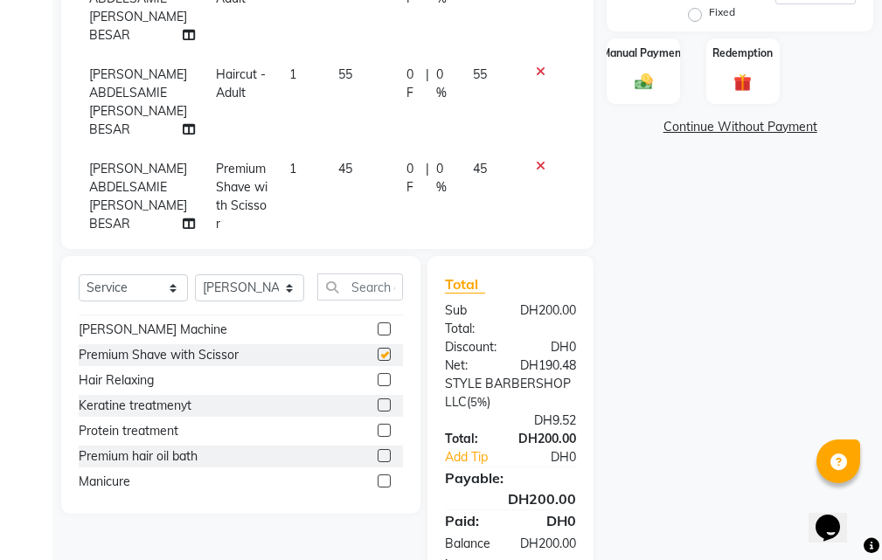
checkbox input "false"
click at [653, 79] on img at bounding box center [644, 82] width 30 height 21
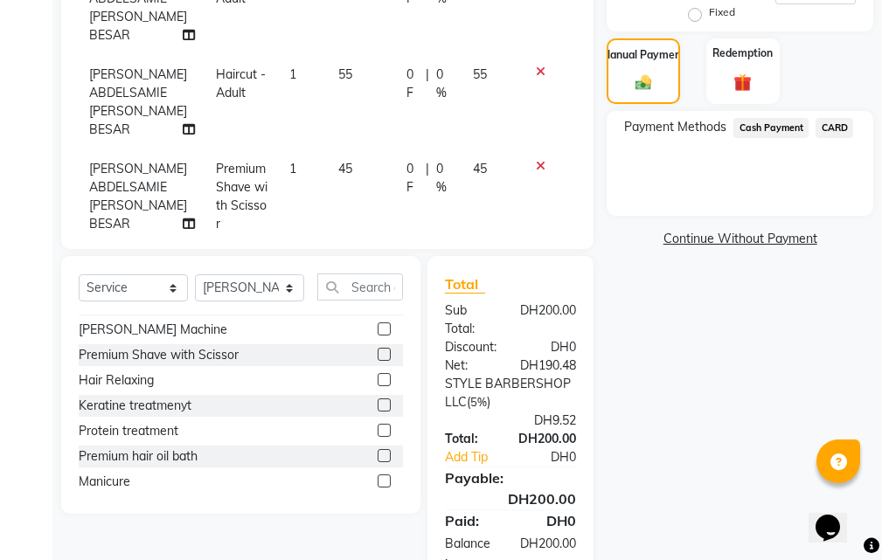
click at [837, 130] on span "CARD" at bounding box center [835, 128] width 38 height 20
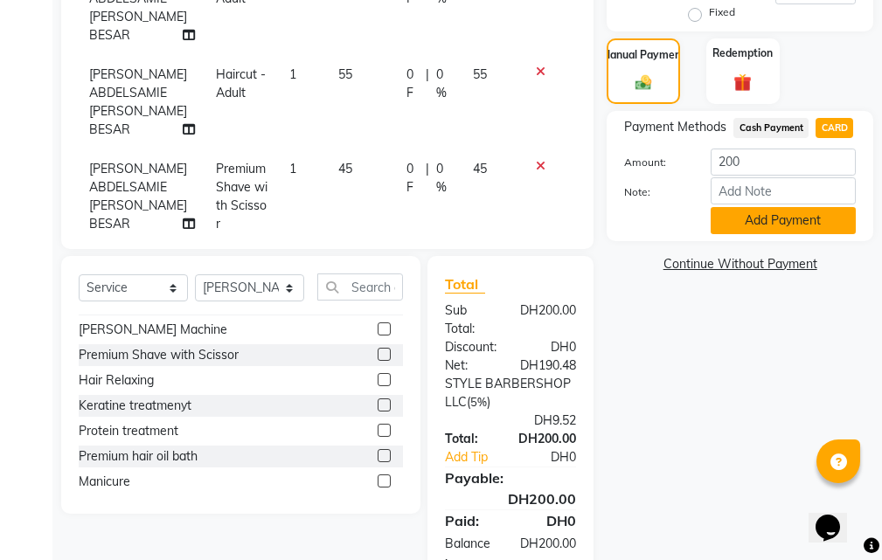
click at [751, 226] on button "Add Payment" at bounding box center [783, 220] width 145 height 27
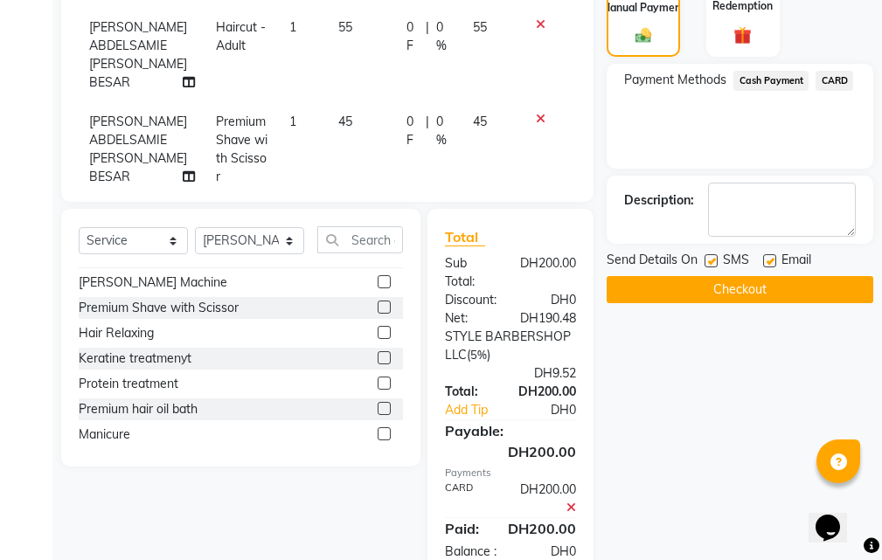
scroll to position [556, 0]
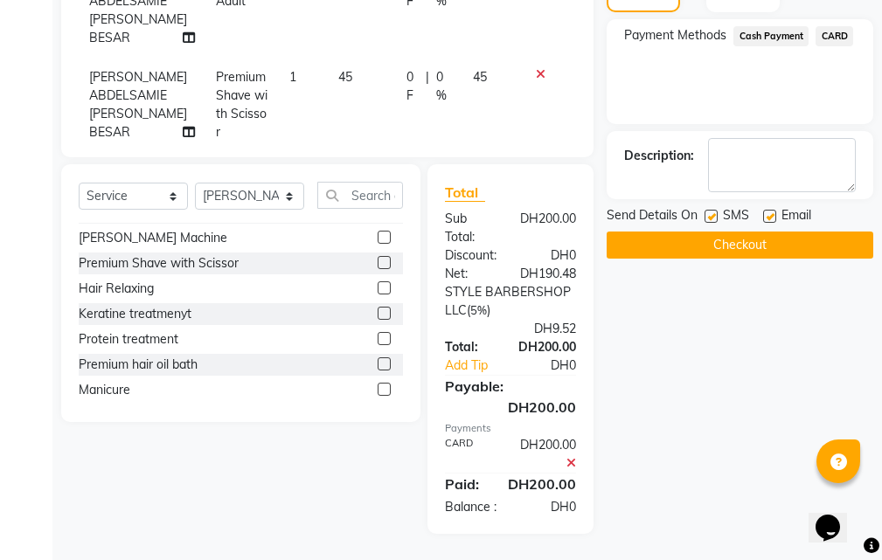
click at [743, 232] on button "Checkout" at bounding box center [740, 245] width 267 height 27
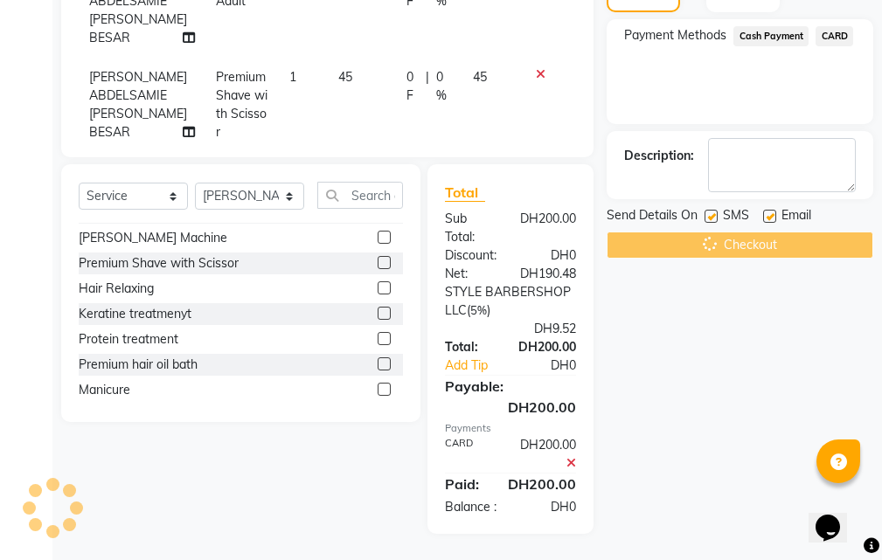
click at [743, 232] on div "Checkout" at bounding box center [740, 245] width 267 height 27
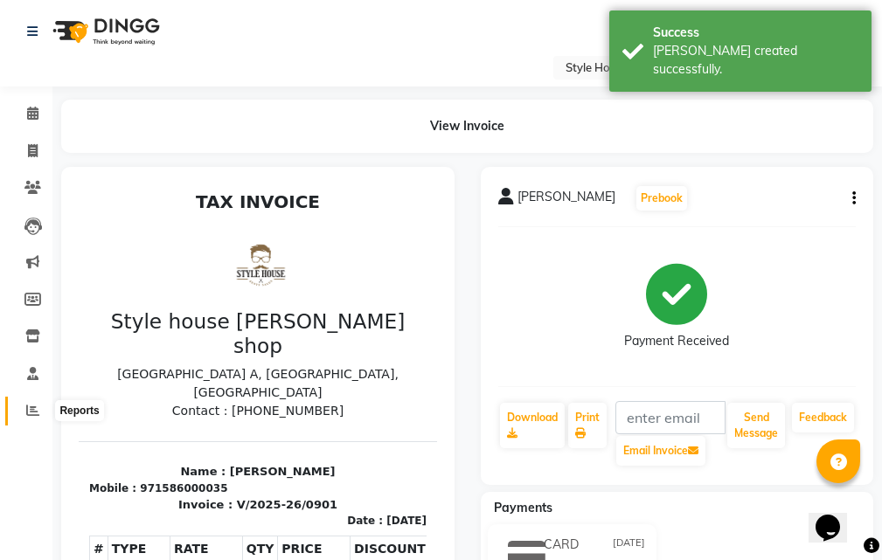
click at [35, 406] on icon at bounding box center [32, 410] width 13 height 13
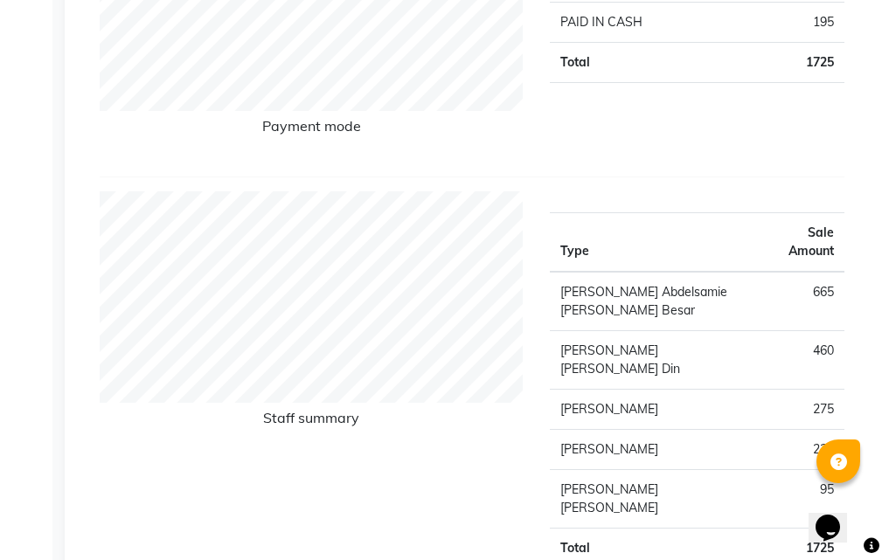
scroll to position [437, 0]
